Goal: Information Seeking & Learning: Learn about a topic

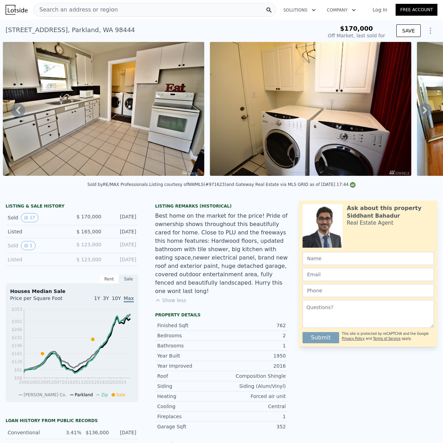
click at [95, 12] on span "Search an address or region" at bounding box center [76, 10] width 84 height 8
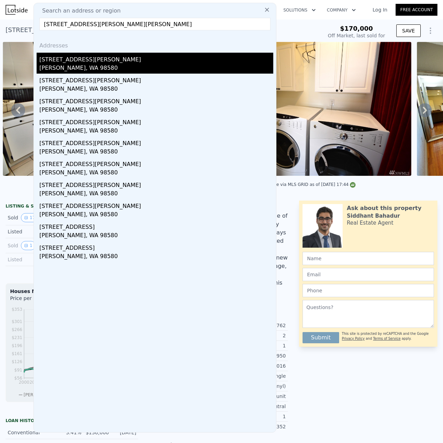
type input "[STREET_ADDRESS][PERSON_NAME][PERSON_NAME]"
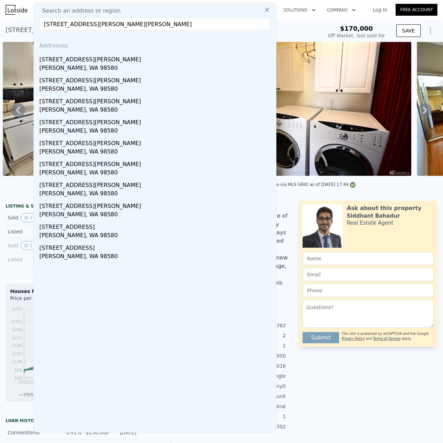
click at [59, 65] on div "[PERSON_NAME], WA 98580" at bounding box center [156, 69] width 234 height 10
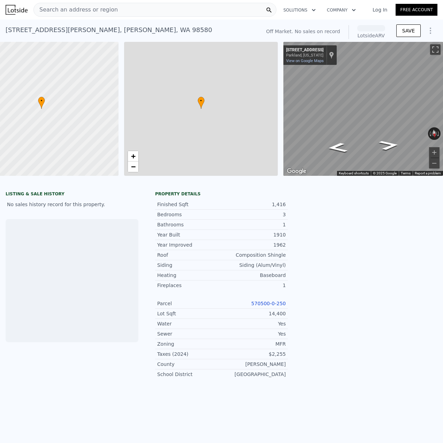
scroll to position [0, 44]
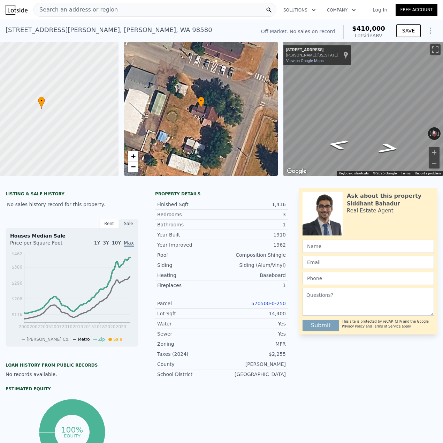
click at [176, 7] on div "Search an address or region" at bounding box center [154, 10] width 243 height 14
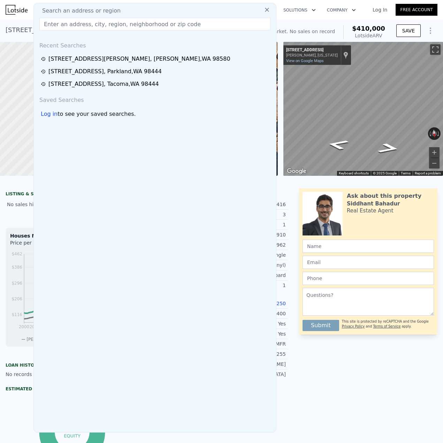
click at [163, 24] on input "text" at bounding box center [154, 24] width 231 height 13
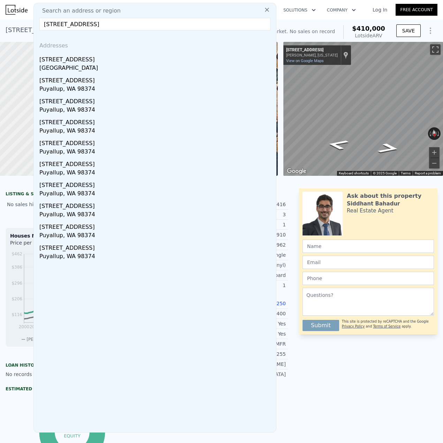
type input "[STREET_ADDRESS]"
drag, startPoint x: 85, startPoint y: 59, endPoint x: 140, endPoint y: 71, distance: 56.7
click at [85, 60] on div "[STREET_ADDRESS]" at bounding box center [156, 58] width 234 height 11
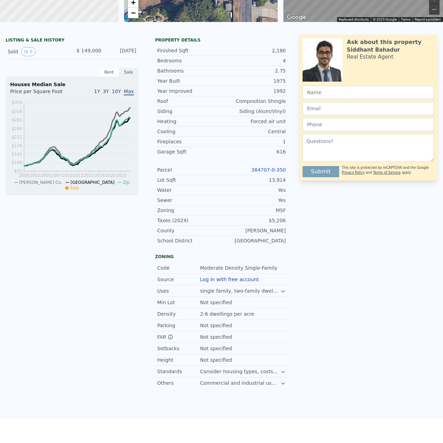
scroll to position [2, 0]
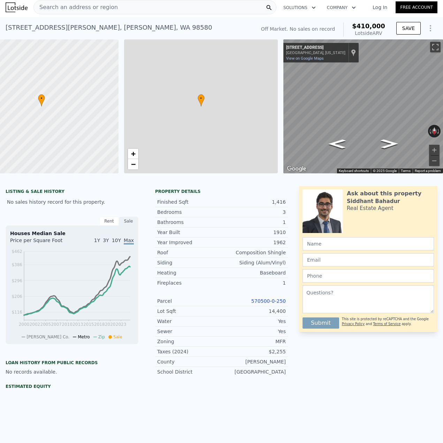
type input "1.5"
type input "1224"
type input "1812"
type input "12000"
type input "24829"
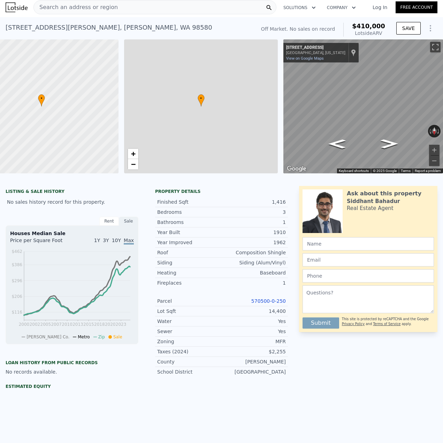
type input "$ 410,000"
type input "6"
type input "$ 29,998"
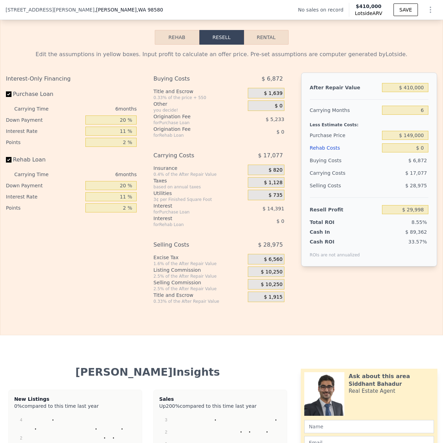
scroll to position [976, 0]
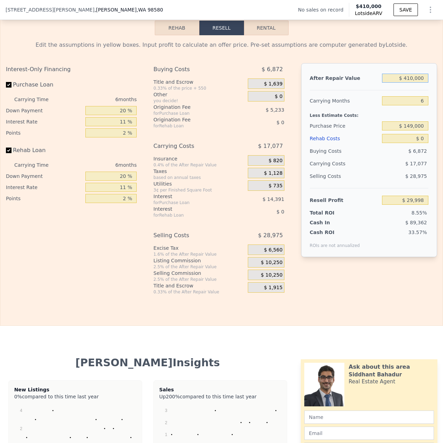
drag, startPoint x: 419, startPoint y: 89, endPoint x: 401, endPoint y: 94, distance: 18.7
click at [401, 84] on div "$ 410,000" at bounding box center [405, 78] width 46 height 13
type input "$ 2"
type input "-$ 350,755"
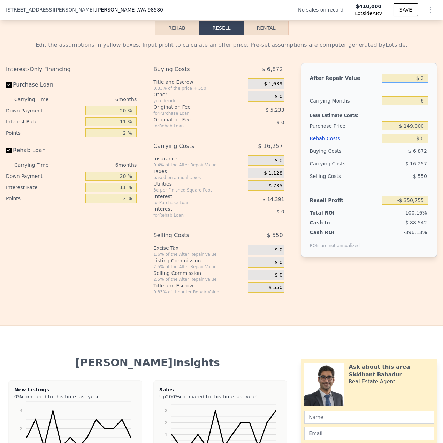
type input "$ 20"
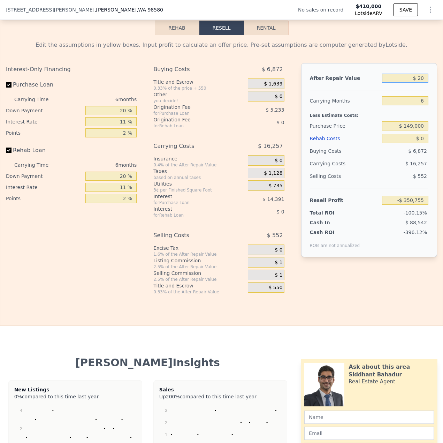
type input "-$ 350,739"
type input "$ 200"
type input "-$ 350,571"
type input "$ 2,000"
type input "-$ 348,900"
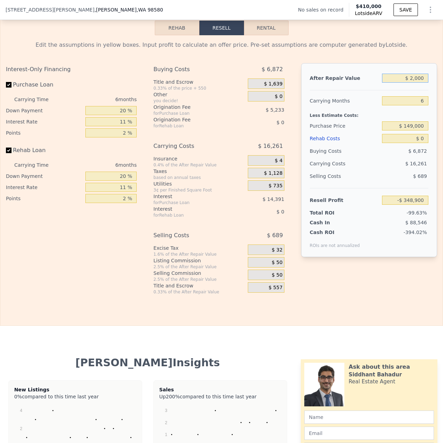
type input "$ 20,000"
type input "-$ 332,184"
type input "$ 200,000"
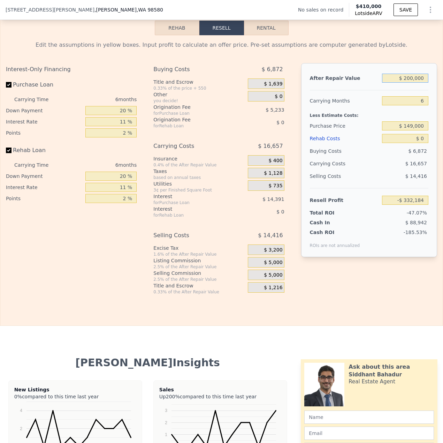
type input "-$ 165,023"
type input "$ 200,000"
drag, startPoint x: 421, startPoint y: 137, endPoint x: 404, endPoint y: 137, distance: 17.4
click at [404, 130] on input "$ 149,000" at bounding box center [405, 125] width 46 height 9
type input "$ 24,333"
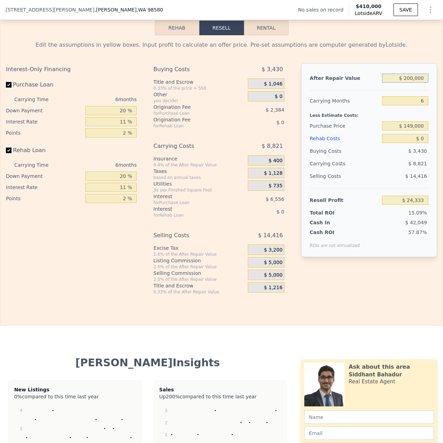
drag, startPoint x: 420, startPoint y: 90, endPoint x: 392, endPoint y: 89, distance: 28.6
click at [392, 83] on input "$ 200,000" at bounding box center [405, 78] width 46 height 9
type input "$ 38"
type input "-$ 161,366"
type input "$ 3,800"
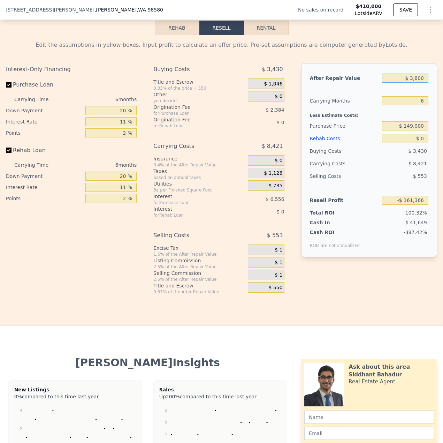
type input "-$ 157,873"
type input "$ 38,000"
type input "-$ 126,112"
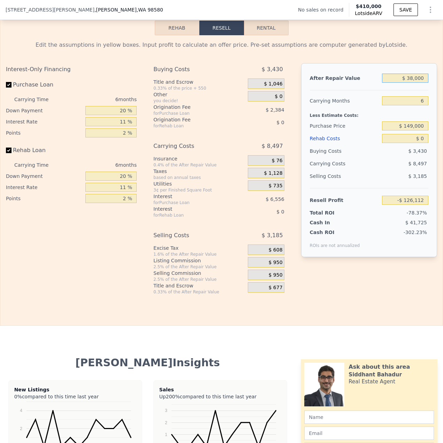
type input "$ 380,000"
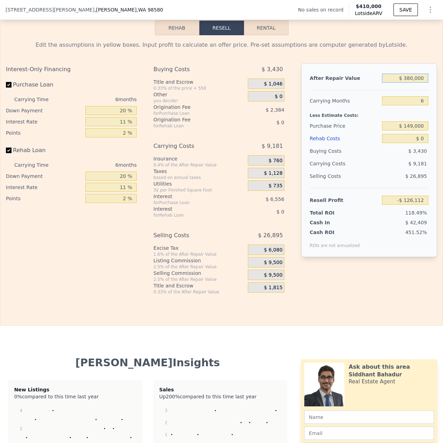
type input "$ 191,494"
type input "$ 380,000"
drag, startPoint x: 416, startPoint y: 137, endPoint x: 403, endPoint y: 139, distance: 13.7
click at [403, 130] on input "$ 149,000" at bounding box center [405, 125] width 46 height 9
type input "$ 200,000"
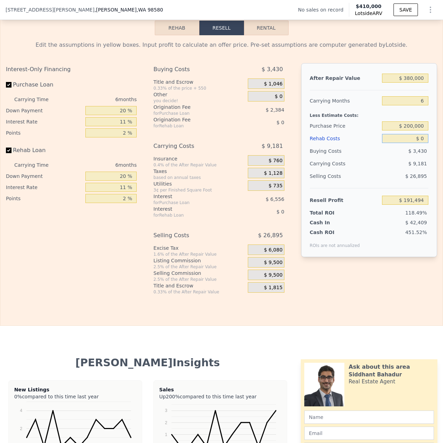
type input "$ 137,264"
drag, startPoint x: 421, startPoint y: 148, endPoint x: 417, endPoint y: 149, distance: 4.2
click at [417, 143] on input "$ 0" at bounding box center [405, 138] width 46 height 9
type input "$ 1"
type input "$ 137,263"
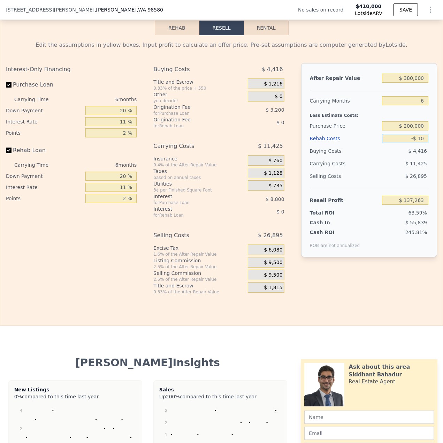
type input "-$ 100"
type input "$ 137,372"
type input "-$ 1,000"
type input "$ 138,322"
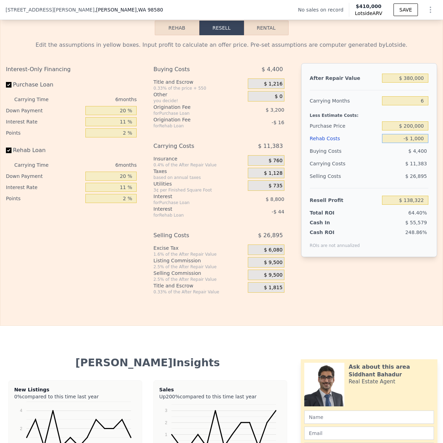
type input "-$ 100"
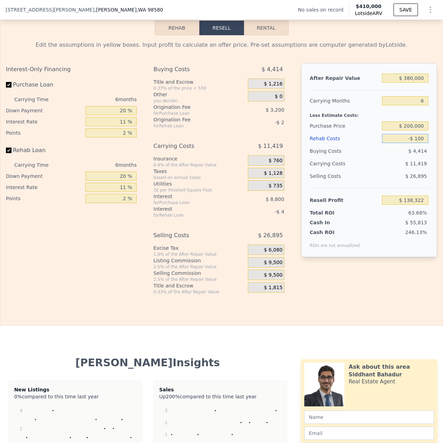
type input "$ 137,372"
type input "-$ 10"
type input "$ 137,274"
type input "-$ 1"
type input "$ 137,265"
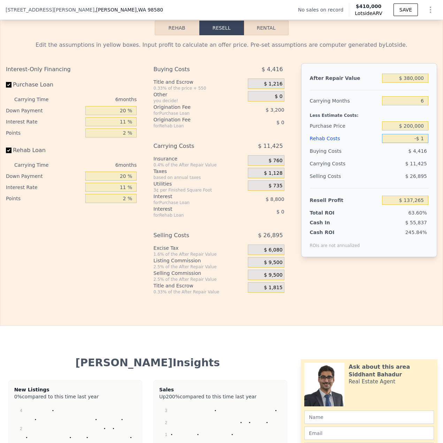
type input "-"
type input "$ 1"
type input "$ 137,263"
type input "$ 10"
type input "$ 137,254"
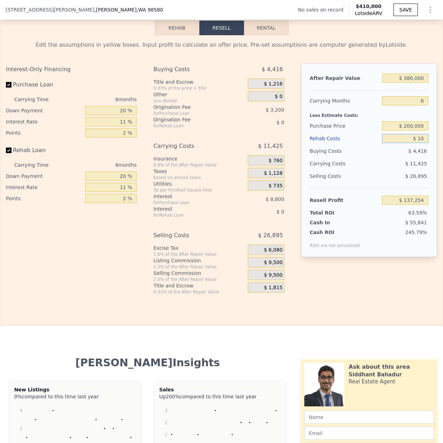
type input "$ 100"
type input "$ 137,156"
type input "$ 1,000"
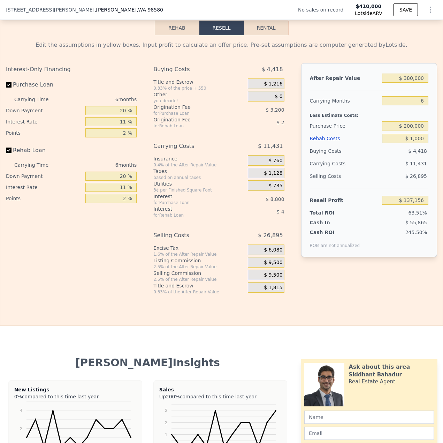
type input "$ 136,206"
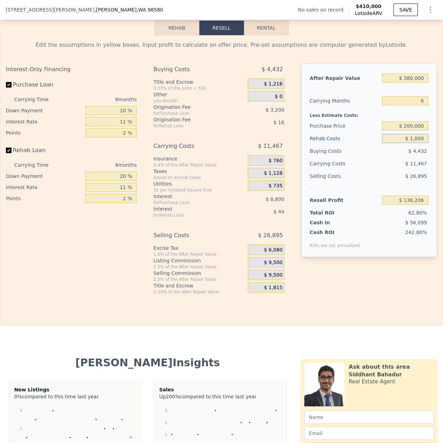
type input "$ 10,000"
type input "$ 126,666"
type input "$ 100,000"
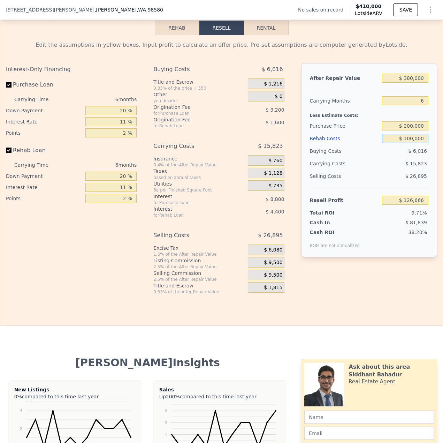
type input "$ 31,266"
type input "$ 100,000"
drag, startPoint x: 407, startPoint y: 89, endPoint x: 402, endPoint y: 91, distance: 6.1
click at [402, 83] on input "$ 380,000" at bounding box center [405, 78] width 46 height 9
click at [408, 143] on input "$ 100,000" at bounding box center [405, 138] width 46 height 9
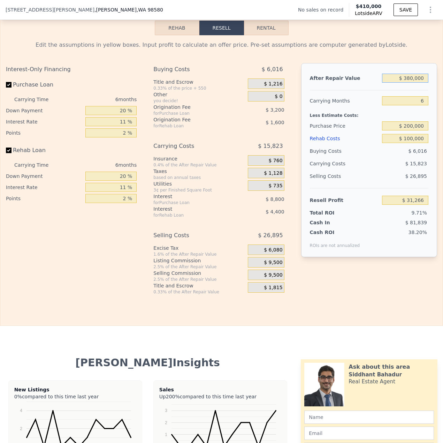
drag, startPoint x: 409, startPoint y: 87, endPoint x: 403, endPoint y: 92, distance: 7.0
click at [403, 83] on input "$ 380,000" at bounding box center [405, 78] width 46 height 9
type input "$ 3,000"
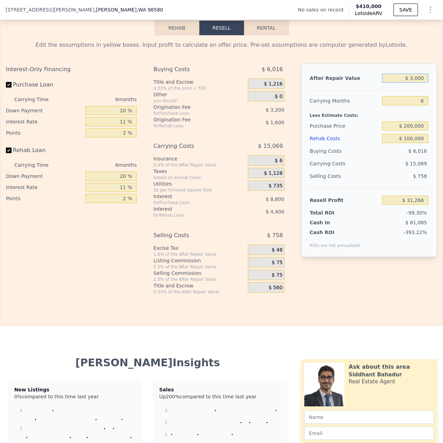
type input "-$ 318,843"
type input "$ 000"
type input "-$ 321,629"
type input "$ 4,000"
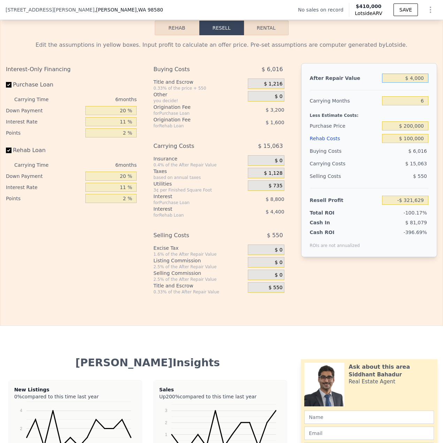
type input "-$ 317,914"
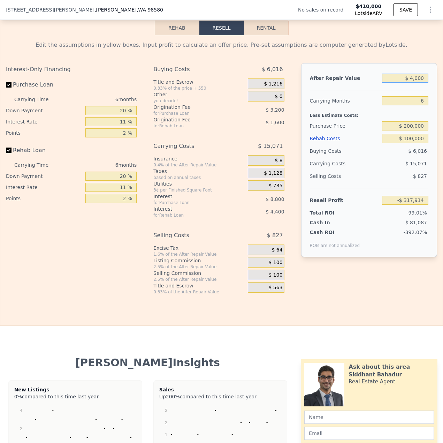
type input "$ 40,000"
type input "-$ 284,482"
type input "$ 400,000"
type input "$ 49,839"
click at [382, 182] on div "$ 28,282" at bounding box center [405, 176] width 46 height 13
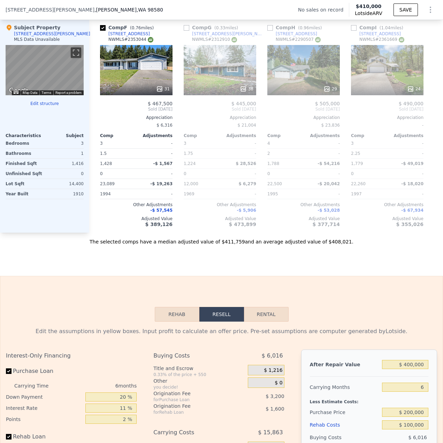
scroll to position [662, 0]
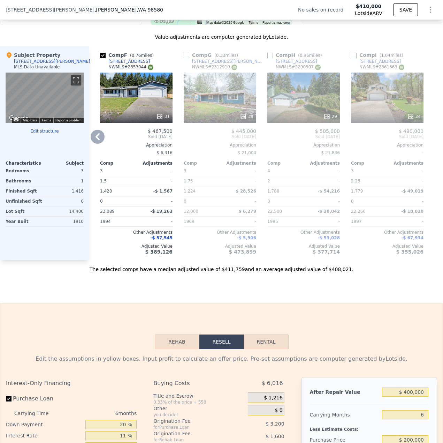
drag, startPoint x: 299, startPoint y: 265, endPoint x: 296, endPoint y: 264, distance: 3.9
click at [296, 260] on div "Comp H ( 0.96 miles) [STREET_ADDRESS] # 2290507 29 $ 505,000 Sold [DATE] Apprec…" at bounding box center [304, 153] width 78 height 214
click at [302, 296] on div "Sale Comps Rental Comps We found 9 sales that match your search Filters Map Pri…" at bounding box center [221, 74] width 443 height 459
copy div
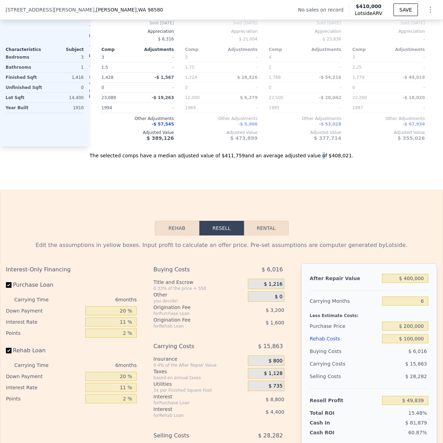
scroll to position [802, 0]
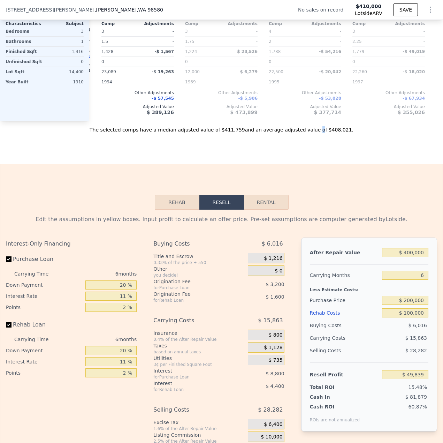
copy div
click at [407, 257] on input "$ 400,000" at bounding box center [405, 252] width 46 height 9
type input "$ 40,000"
type input "-$ 284,482"
type input "$ 4,200,000"
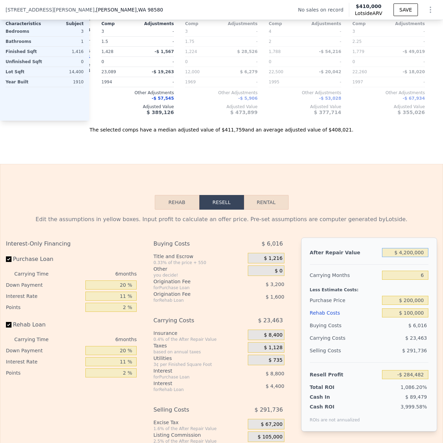
type input "$ 3,578,785"
type input "$ 420,000"
type input "$ 68,412"
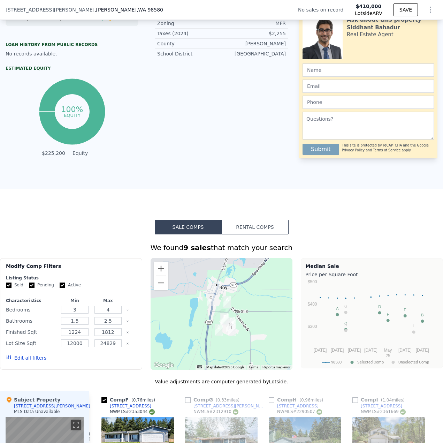
scroll to position [314, 0]
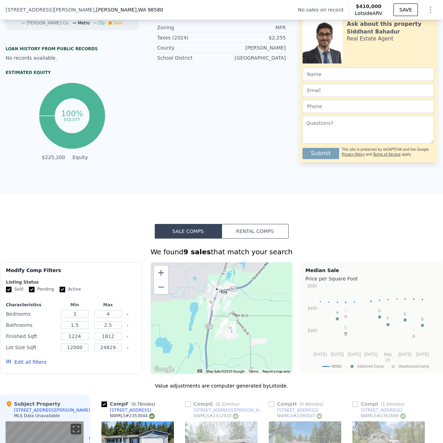
type input "$ 410,000"
type input "$ 0"
type input "$ 29,998"
